Goal: Navigation & Orientation: Find specific page/section

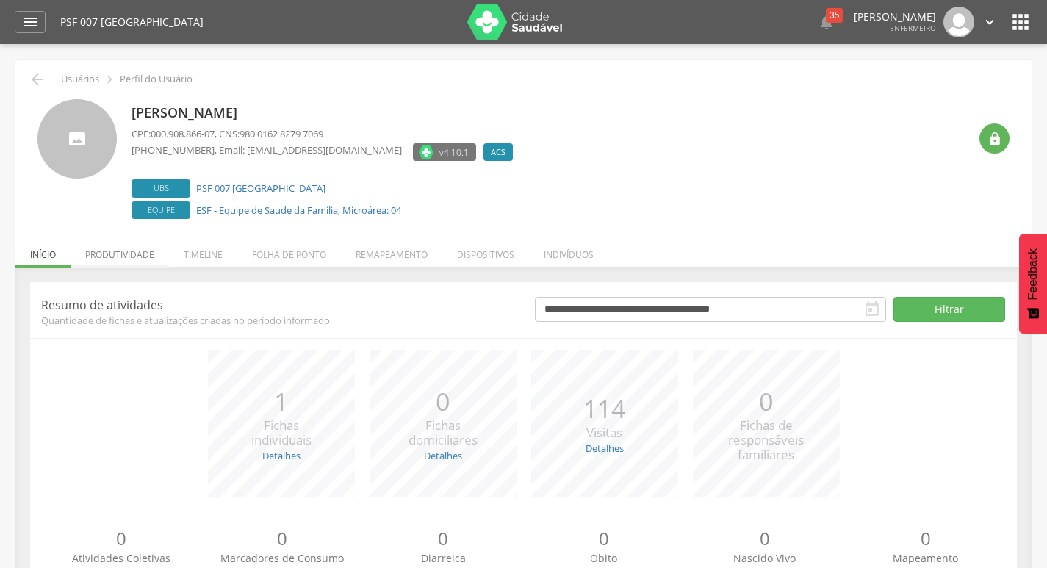
click at [109, 246] on li "Produtividade" at bounding box center [120, 251] width 98 height 35
click at [106, 247] on li "Produtividade" at bounding box center [120, 251] width 98 height 35
click at [122, 240] on li "Produtividade" at bounding box center [120, 251] width 98 height 35
